Goal: Information Seeking & Learning: Understand process/instructions

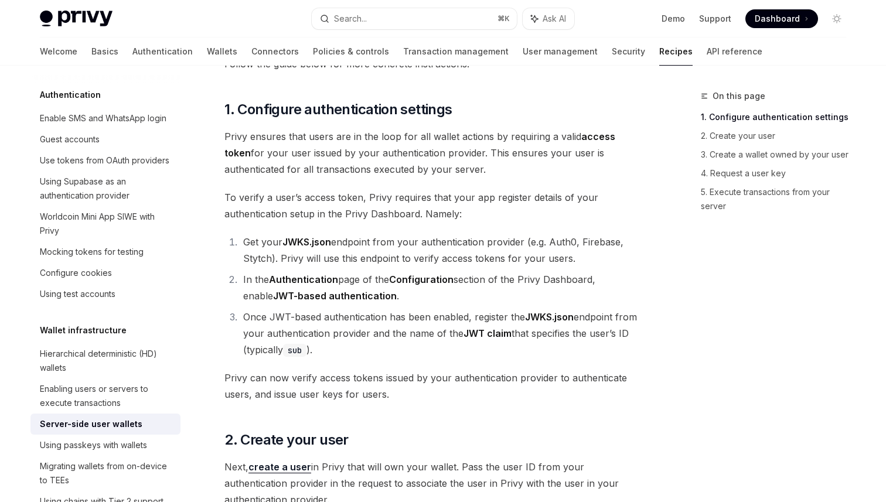
scroll to position [686, 0]
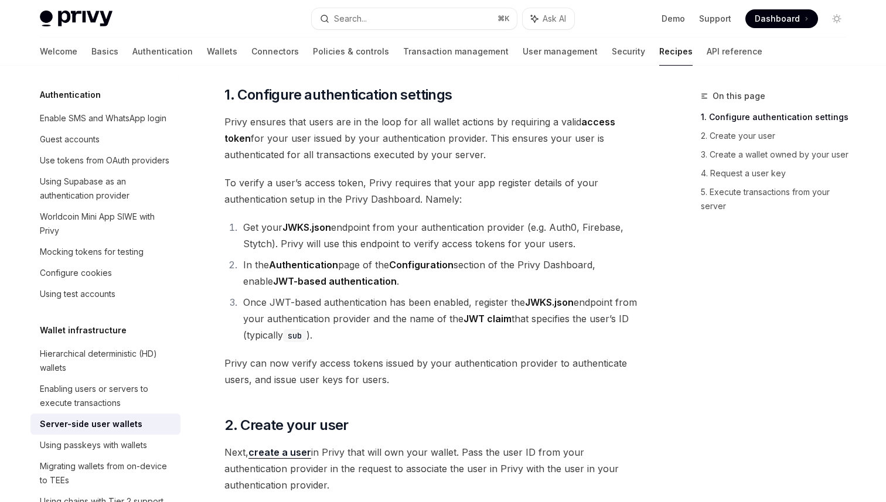
click at [616, 160] on span "Privy ensures that users are in the loop for all wallet actions by requiring a …" at bounding box center [436, 138] width 423 height 49
click at [599, 161] on span "Privy ensures that users are in the loop for all wallet actions by requiring a …" at bounding box center [436, 138] width 423 height 49
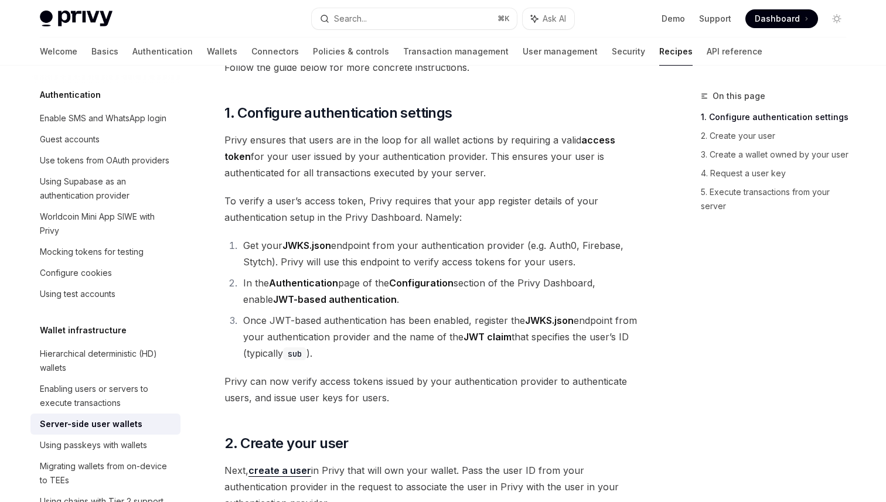
scroll to position [677, 0]
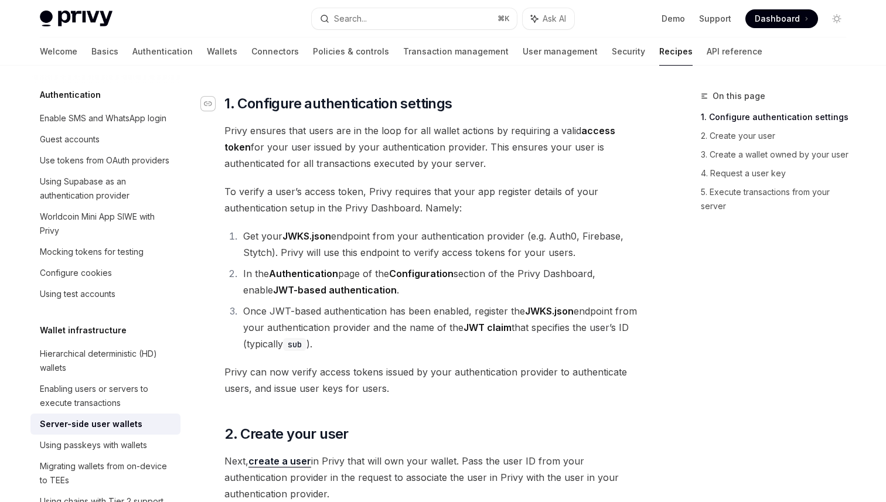
click at [206, 105] on icon "Navigate to header" at bounding box center [208, 103] width 8 height 7
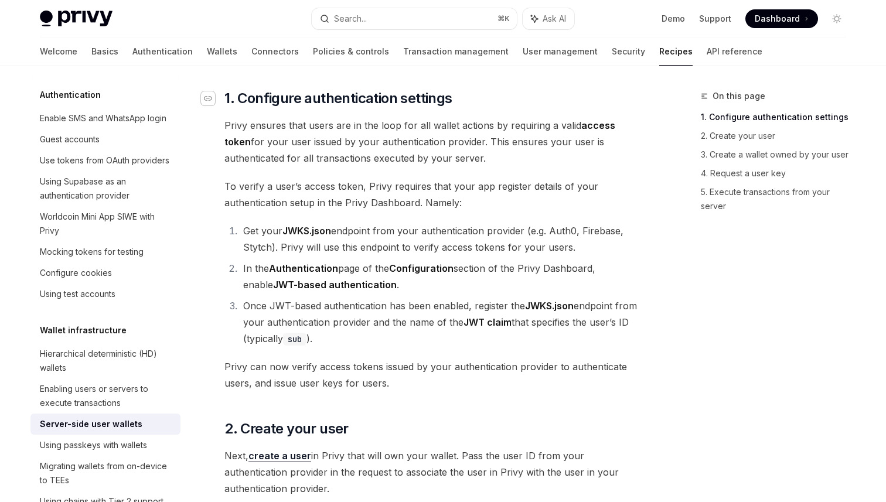
click at [210, 98] on icon "Navigate to header" at bounding box center [208, 98] width 8 height 7
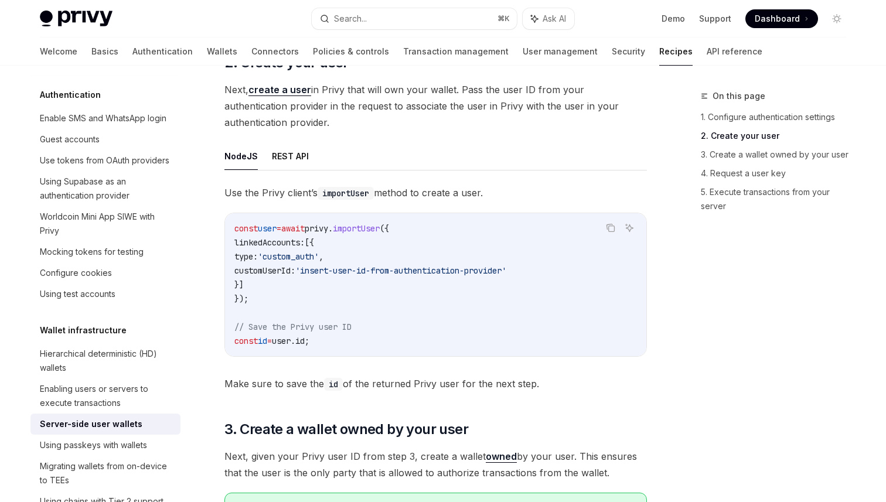
scroll to position [1040, 0]
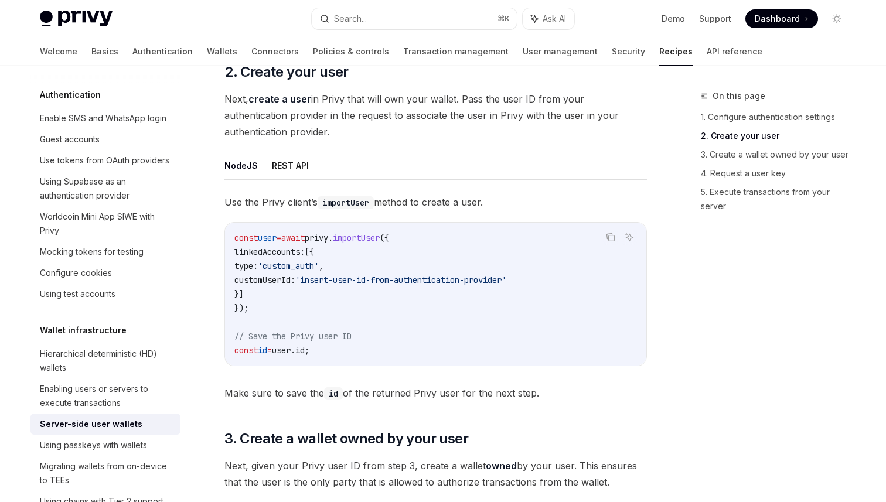
click at [388, 243] on code "const user = await privy . importUser ({ linkedAccounts: [{ type: 'custom_auth'…" at bounding box center [436, 294] width 403 height 127
click at [380, 237] on span "importUser" at bounding box center [356, 238] width 47 height 11
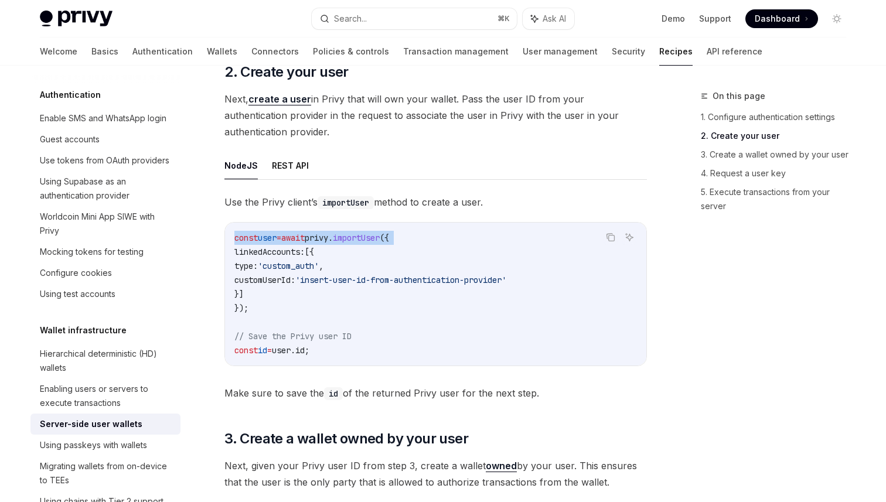
click at [380, 237] on span "importUser" at bounding box center [356, 238] width 47 height 11
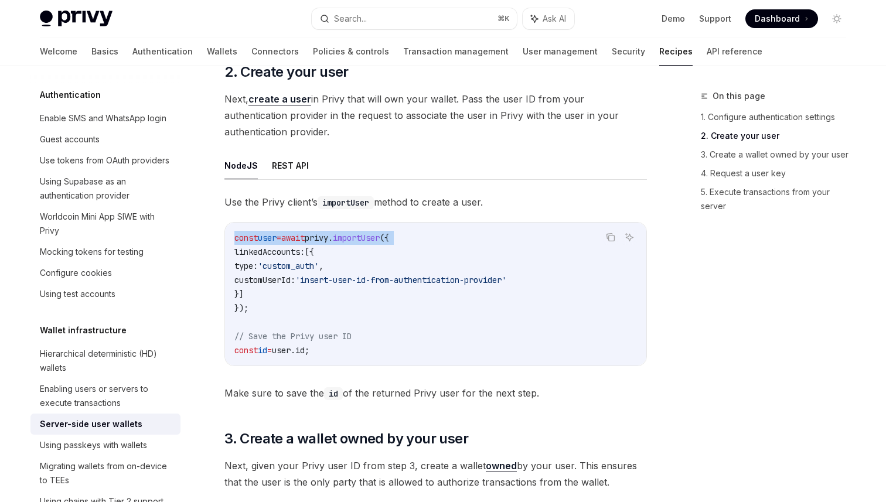
click at [380, 237] on span "importUser" at bounding box center [356, 238] width 47 height 11
click at [378, 236] on span "importUser" at bounding box center [356, 238] width 47 height 11
click at [267, 351] on span "id" at bounding box center [262, 350] width 9 height 11
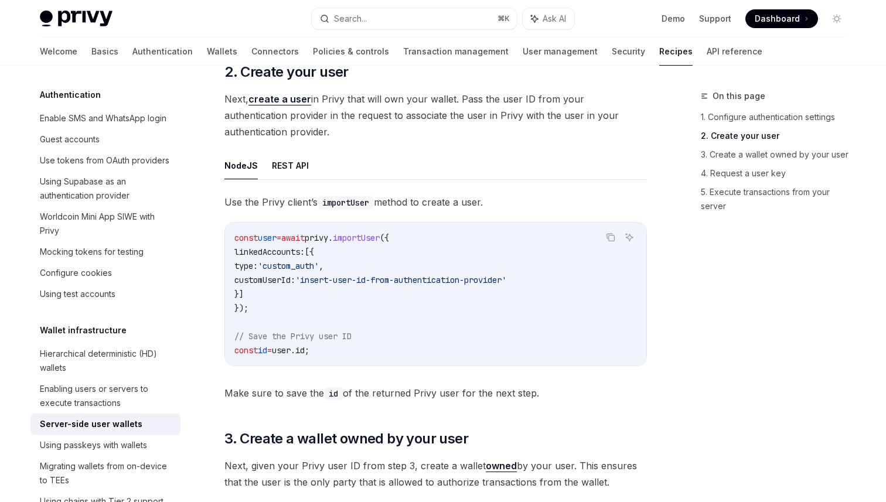
click at [267, 351] on span "id" at bounding box center [262, 350] width 9 height 11
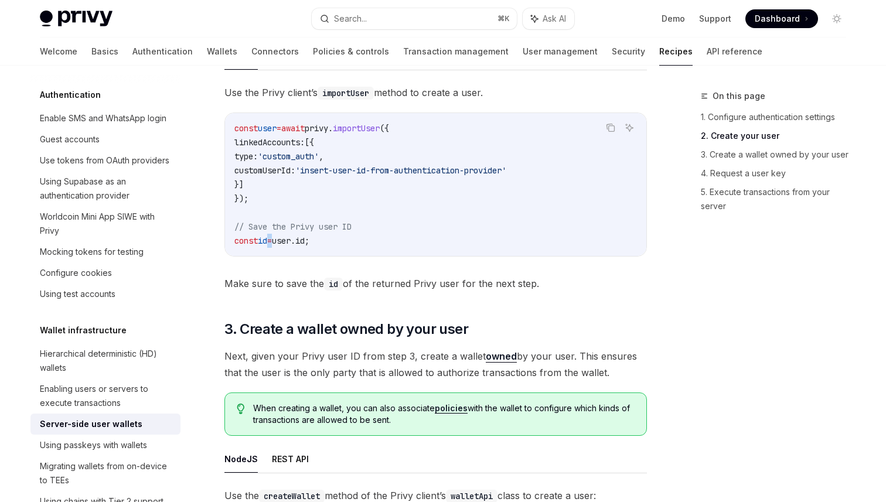
scroll to position [1166, 0]
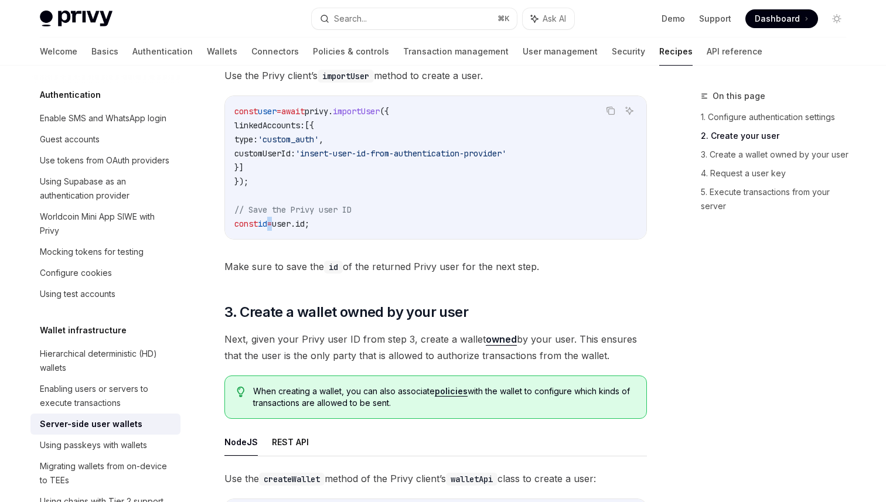
click at [333, 263] on code "id" at bounding box center [333, 267] width 19 height 13
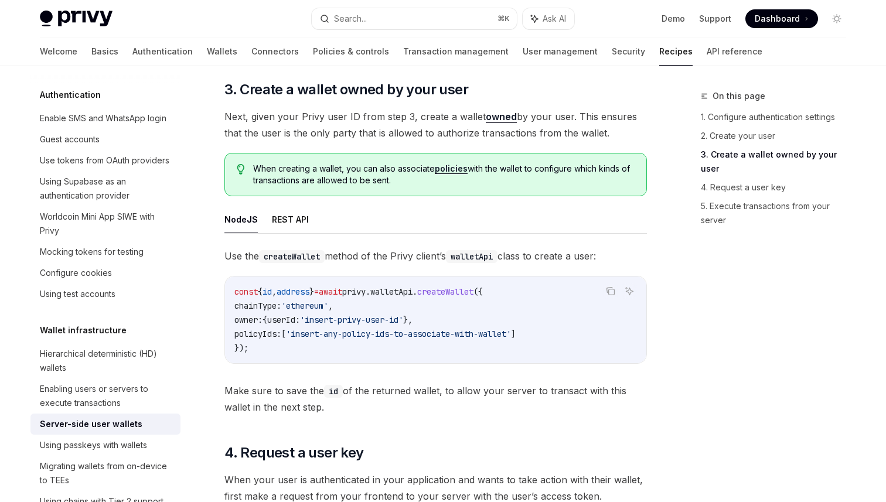
scroll to position [1391, 0]
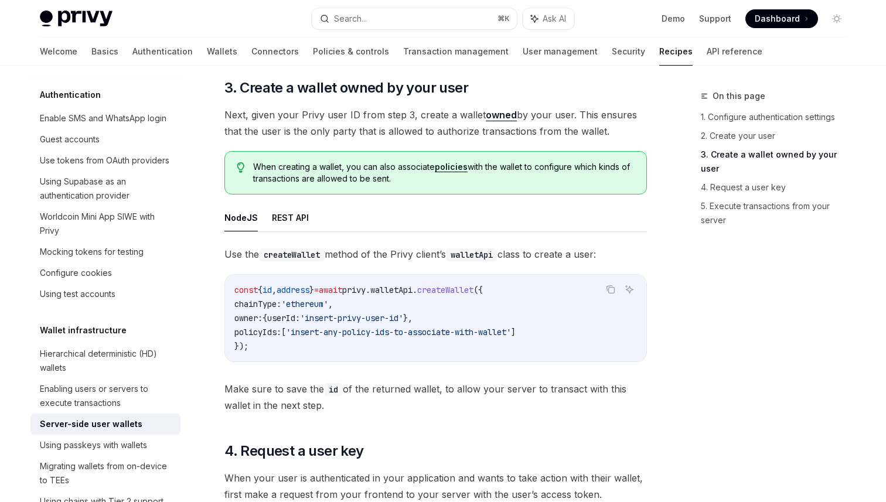
click at [430, 236] on div "NodeJS REST API Use the createWallet method of the Privy client’s walletApi cla…" at bounding box center [436, 309] width 423 height 210
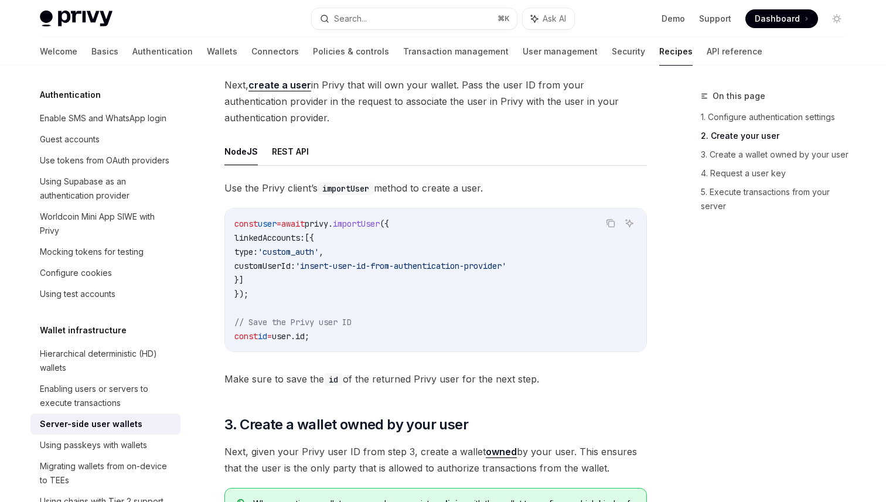
scroll to position [1059, 0]
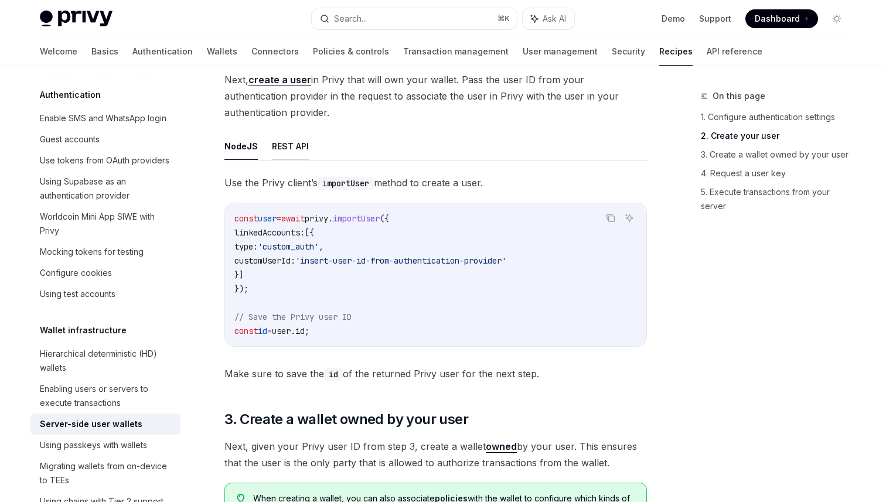
click at [276, 149] on button "REST API" at bounding box center [290, 147] width 37 height 28
type textarea "*"
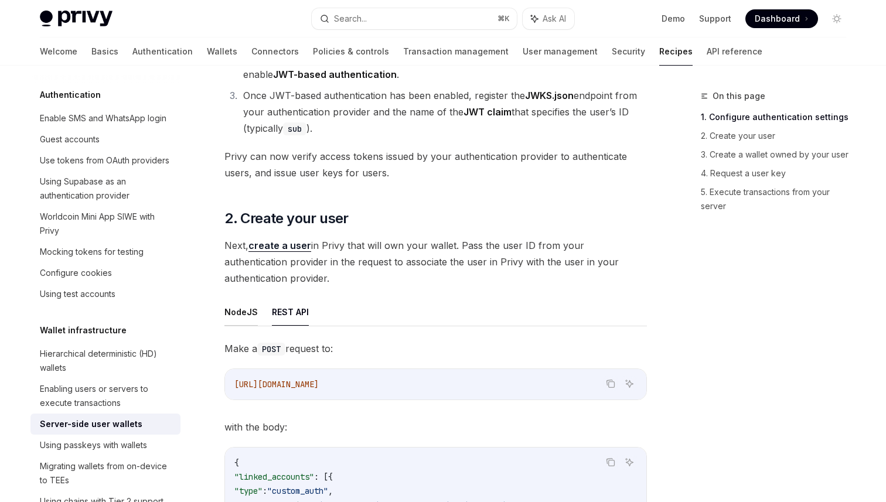
scroll to position [756, 0]
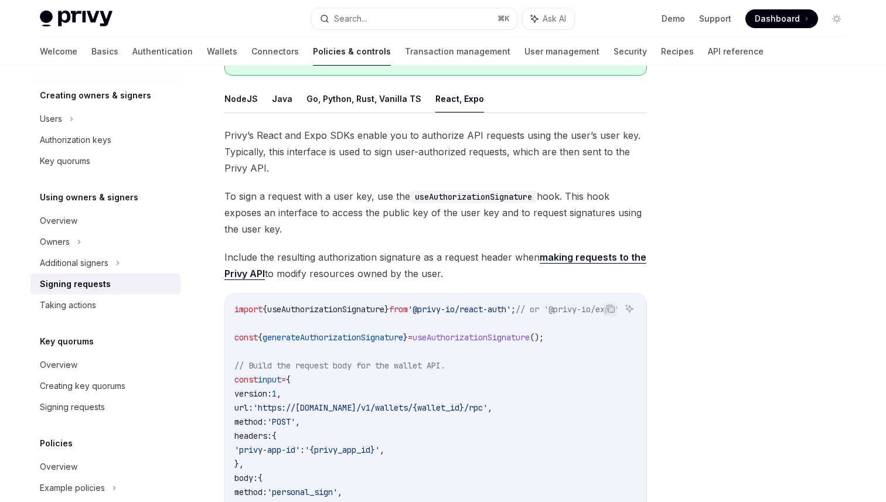
click at [366, 311] on span "useAuthorizationSignature" at bounding box center [325, 309] width 117 height 11
copy span "useAuthorizationSignature"
click at [451, 195] on code "useAuthorizationSignature" at bounding box center [473, 197] width 127 height 13
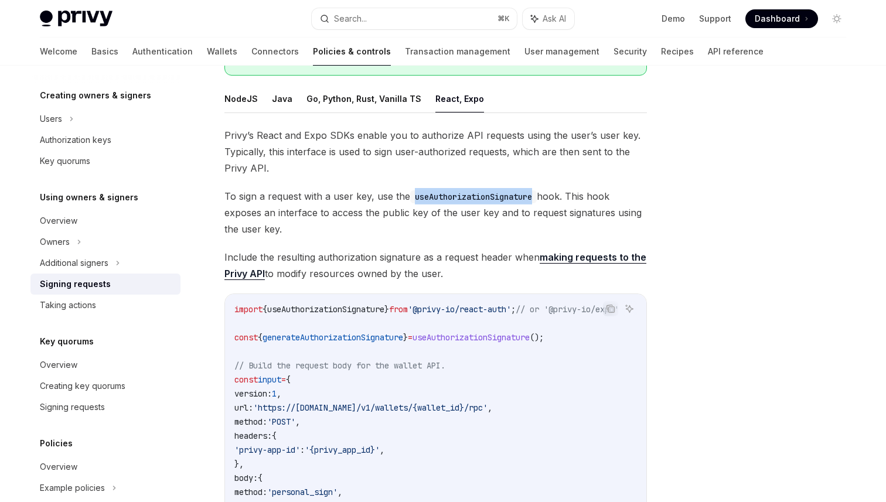
copy code "useAuthorizationSignature"
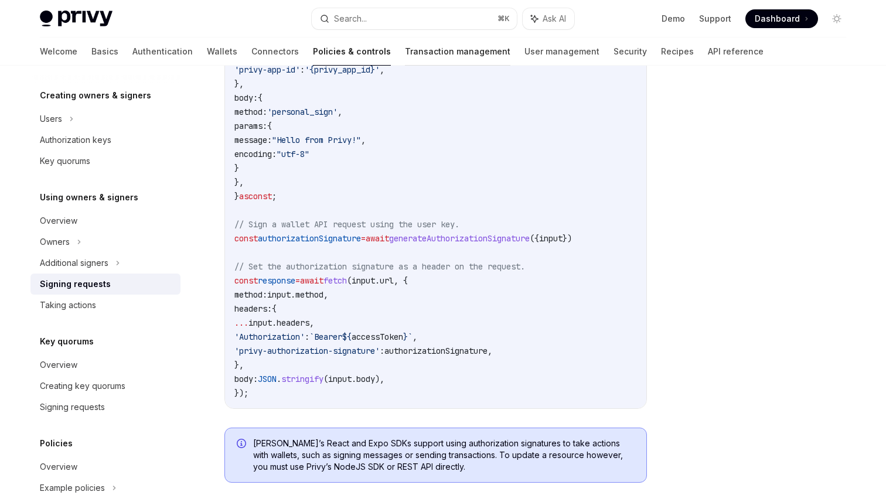
scroll to position [551, 0]
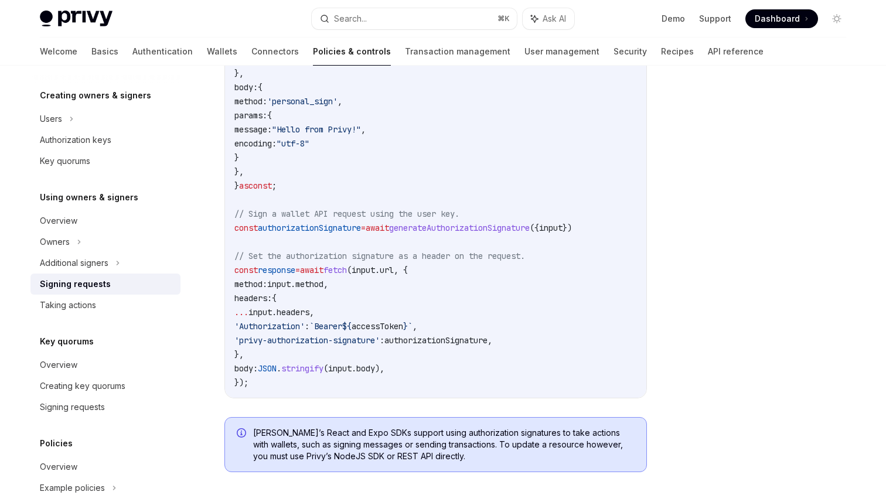
click at [365, 249] on code "import { useAuthorizationSignature } from '@privy-io/react-auth' ; // or '@priv…" at bounding box center [441, 150] width 413 height 478
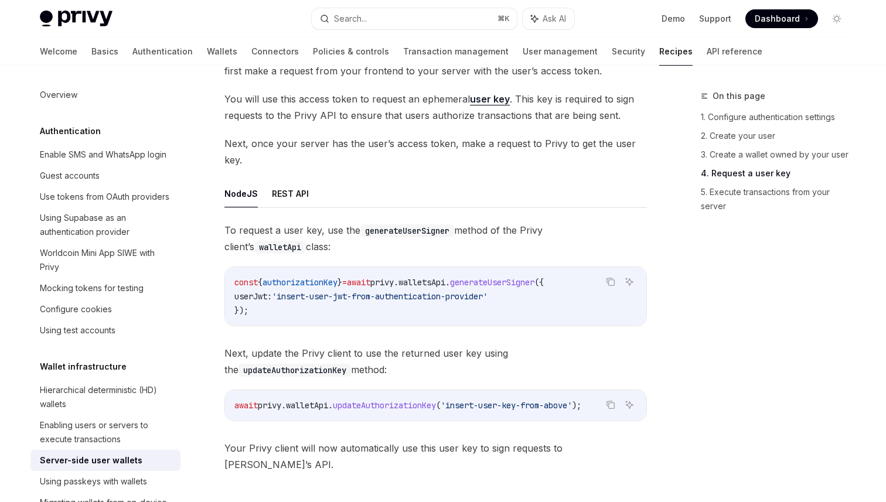
scroll to position [1812, 0]
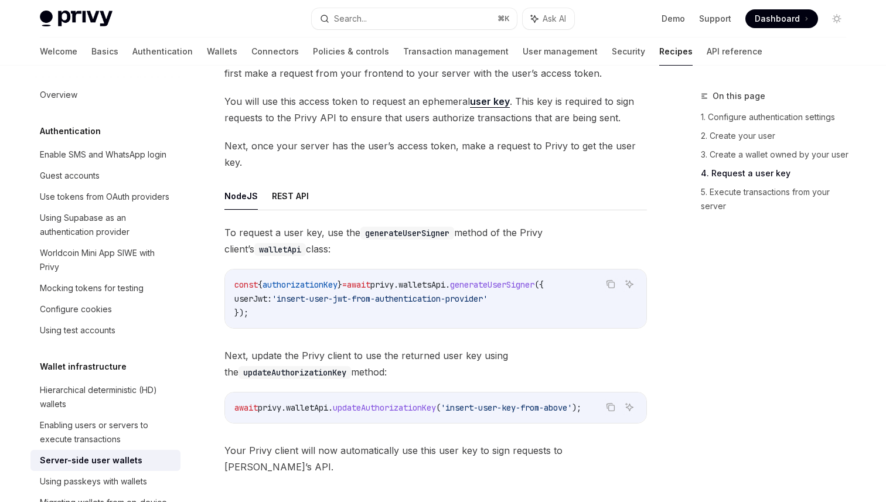
click at [552, 314] on code "const { authorizationKey } = await privy . [GEOGRAPHIC_DATA] . generateUserSign…" at bounding box center [436, 299] width 403 height 42
click at [552, 314] on code "const { authorizationKey } = await privy . walletsApi . generateUserSigner ({ u…" at bounding box center [436, 299] width 403 height 42
click at [553, 311] on code "const { authorizationKey } = await privy . walletsApi . generateUserSigner ({ u…" at bounding box center [436, 299] width 403 height 42
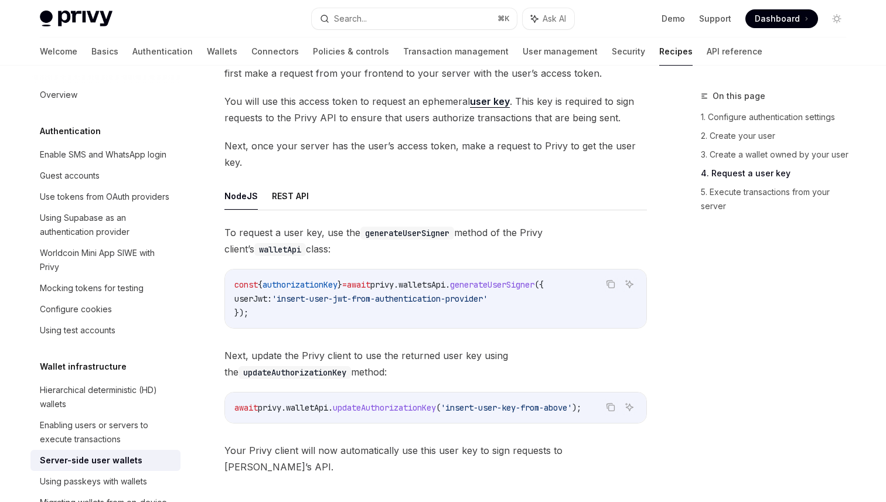
click at [489, 292] on code "const { authorizationKey } = await privy . walletsApi . generateUserSigner ({ u…" at bounding box center [436, 299] width 403 height 42
click at [446, 294] on span "'insert-user-jwt-from-authentication-provider'" at bounding box center [380, 299] width 216 height 11
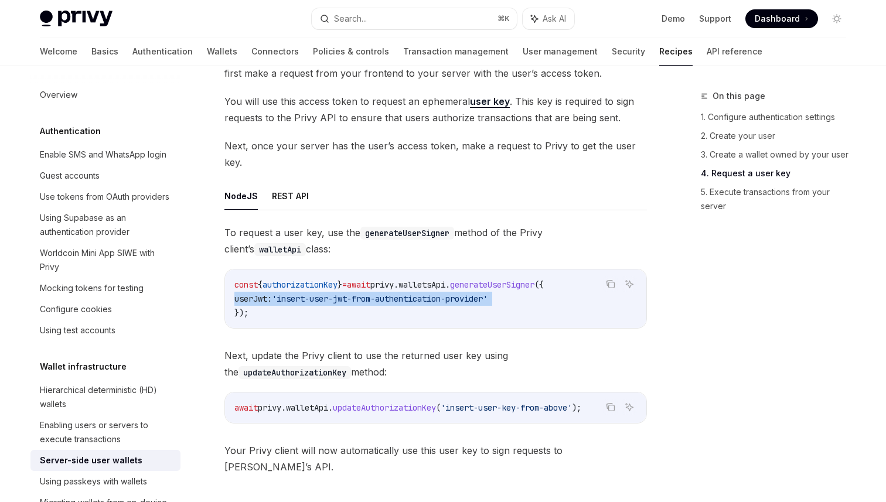
click at [446, 294] on span "'insert-user-jwt-from-authentication-provider'" at bounding box center [380, 299] width 216 height 11
click at [451, 296] on span "'insert-user-jwt-from-authentication-provider'" at bounding box center [380, 299] width 216 height 11
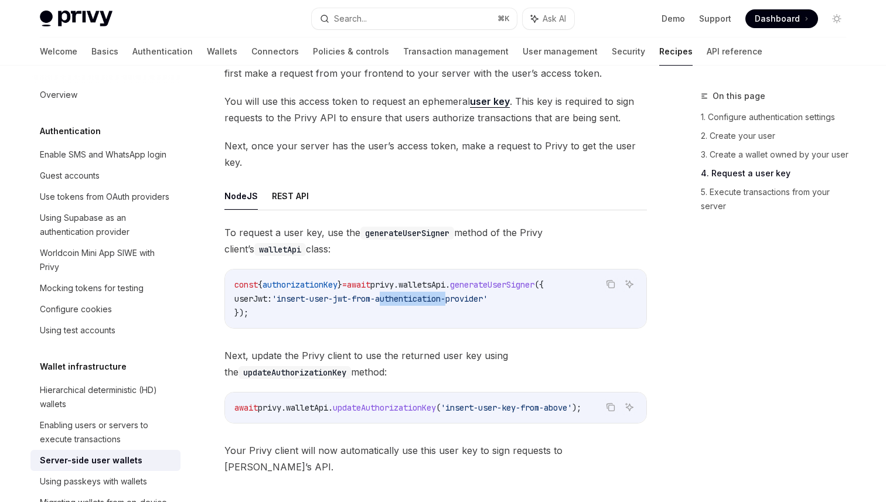
click at [451, 296] on span "'insert-user-jwt-from-authentication-provider'" at bounding box center [380, 299] width 216 height 11
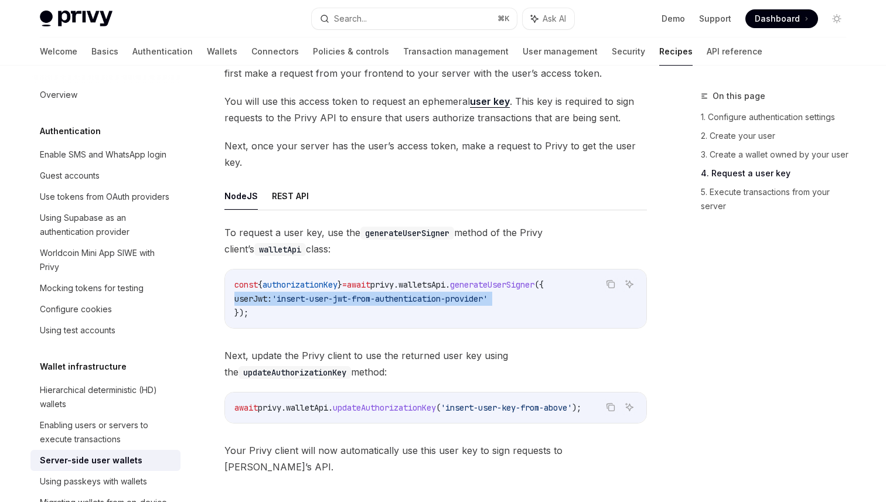
click at [451, 296] on span "'insert-user-jwt-from-authentication-provider'" at bounding box center [380, 299] width 216 height 11
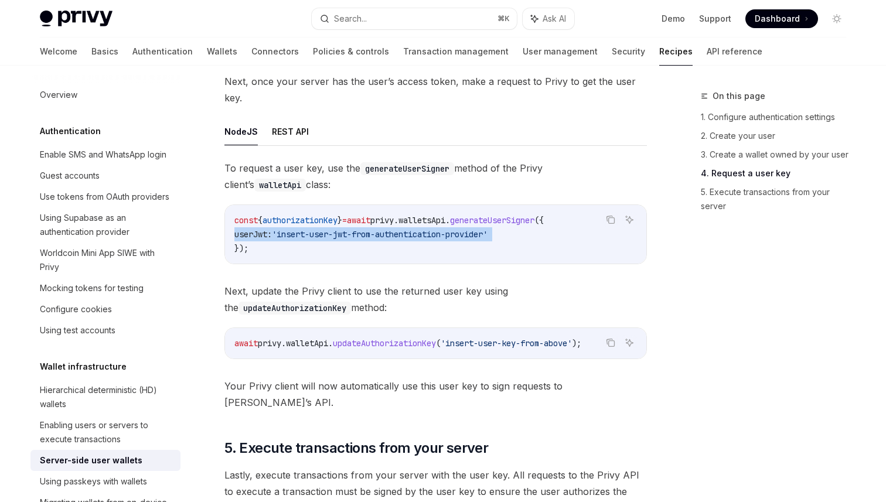
scroll to position [1878, 0]
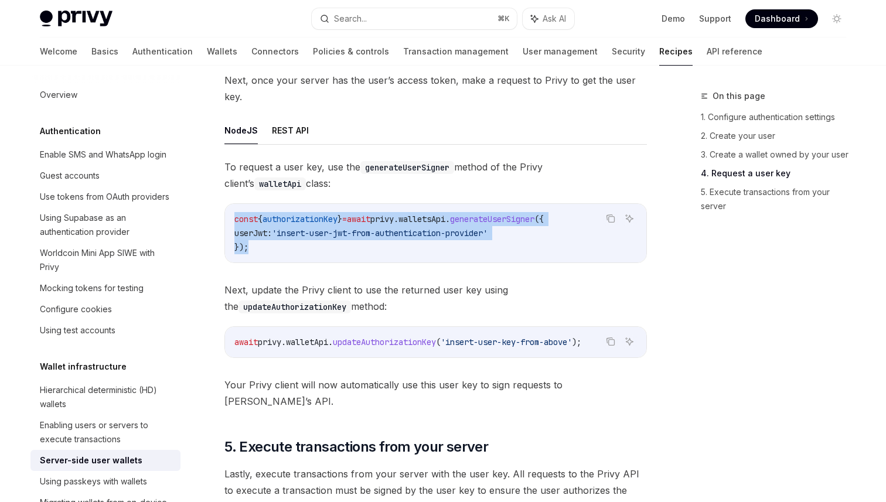
drag, startPoint x: 286, startPoint y: 247, endPoint x: 227, endPoint y: 216, distance: 66.6
click at [227, 216] on div "const { authorizationKey } = await privy . walletsApi . generateUserSigner ({ u…" at bounding box center [436, 233] width 422 height 59
click at [535, 219] on span "generateUserSigner" at bounding box center [492, 219] width 84 height 11
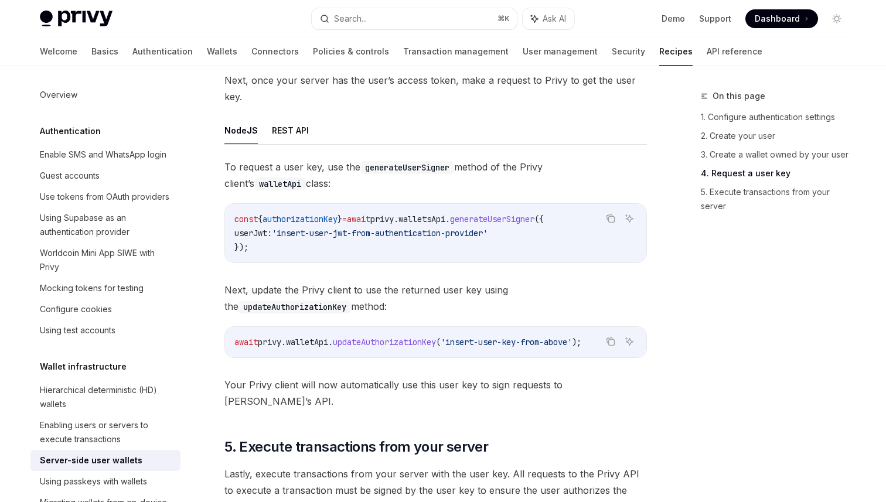
click at [535, 219] on span "generateUserSigner" at bounding box center [492, 219] width 84 height 11
